Goal: Task Accomplishment & Management: Use online tool/utility

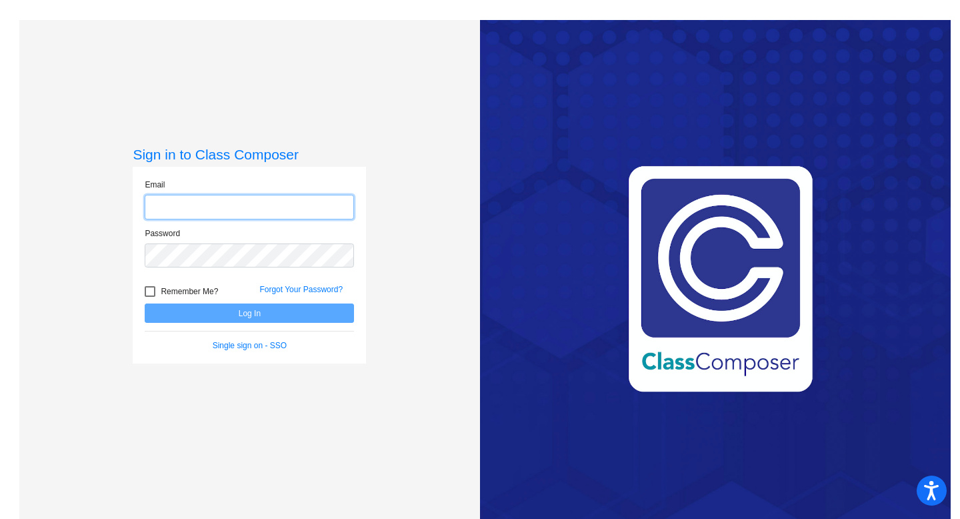
click at [219, 216] on input "email" at bounding box center [249, 207] width 209 height 25
type input "[EMAIL_ADDRESS][DOMAIN_NAME]"
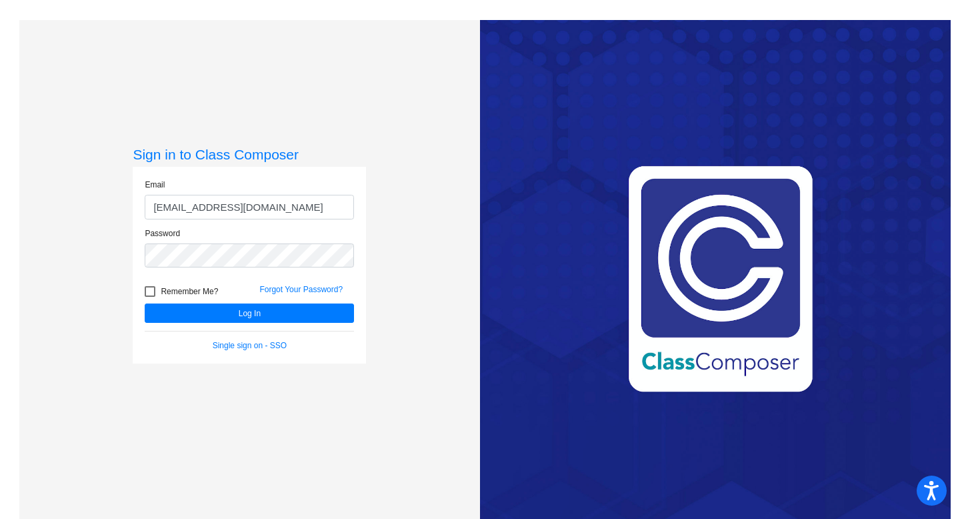
click at [152, 294] on div at bounding box center [150, 291] width 11 height 11
click at [150, 297] on input "Remember Me?" at bounding box center [149, 297] width 1 height 1
checkbox input "true"
click at [211, 312] on button "Log In" at bounding box center [249, 312] width 209 height 19
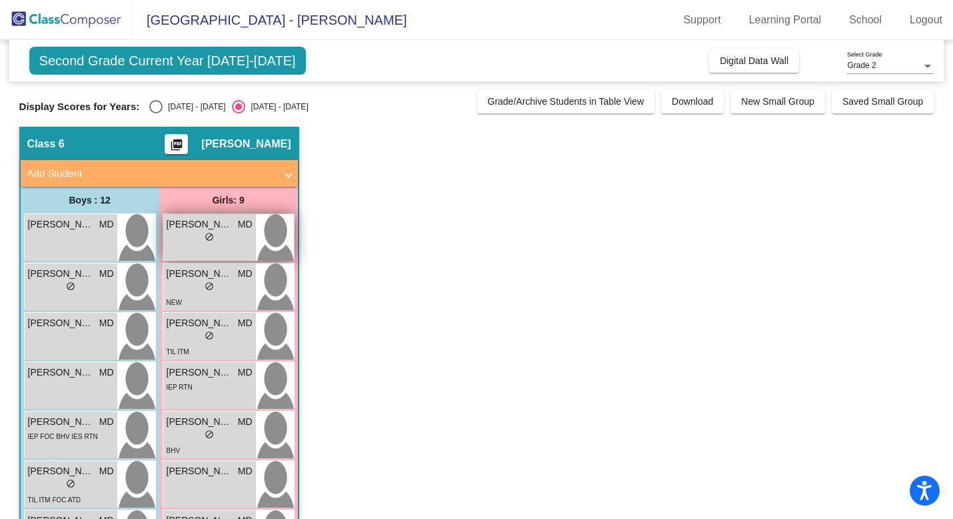
click at [211, 250] on div "[PERSON_NAME] MD lock do_not_disturb_alt" at bounding box center [209, 237] width 93 height 47
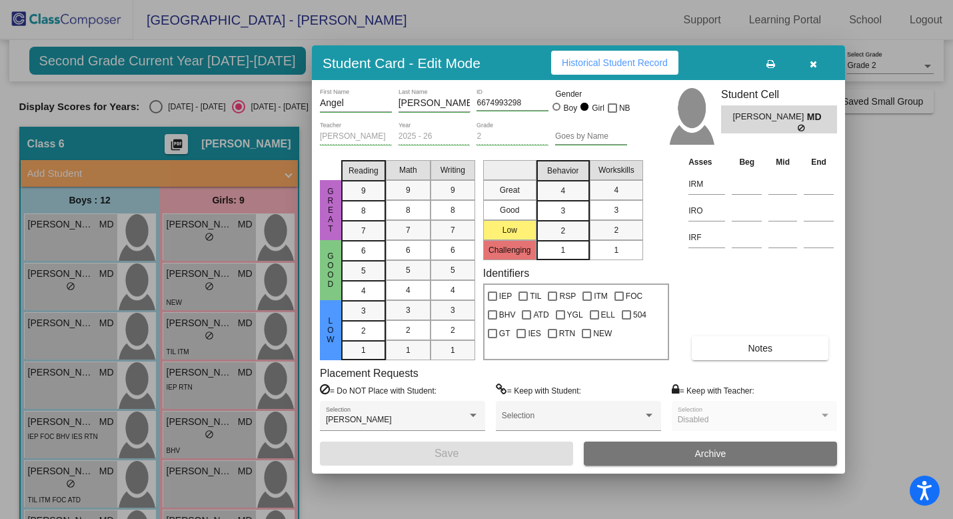
click at [649, 71] on button "Historical Student Record" at bounding box center [614, 63] width 127 height 24
